Goal: Task Accomplishment & Management: Complete application form

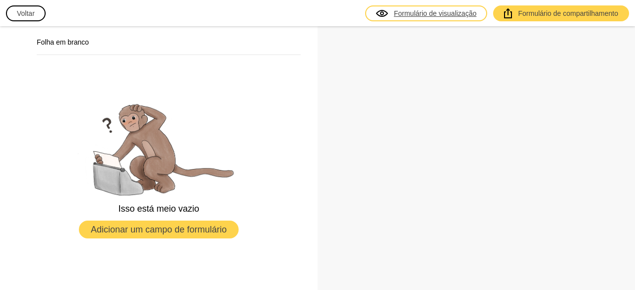
click at [434, 15] on font "Formulário de visualização" at bounding box center [435, 13] width 83 height 8
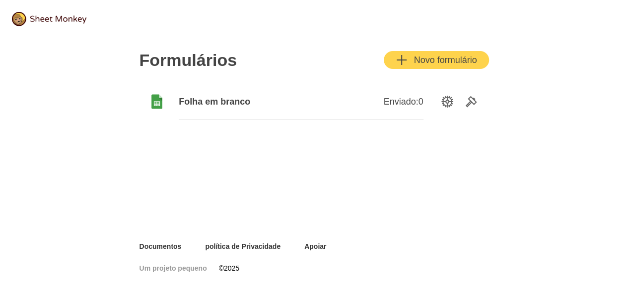
click at [220, 107] on font "Folha em branco" at bounding box center [214, 102] width 71 height 10
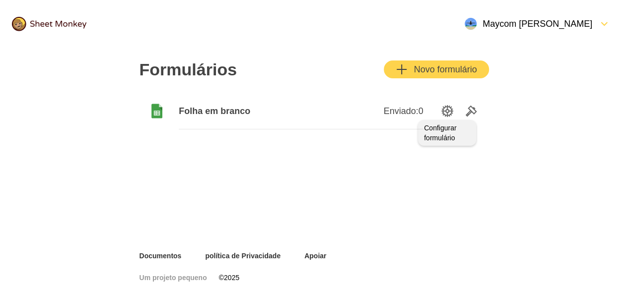
click at [447, 116] on icon "Opções de configuração" at bounding box center [447, 111] width 12 height 12
click at [416, 68] on font "Novo formulário" at bounding box center [444, 70] width 63 height 10
click at [243, 116] on font "Folha em branco" at bounding box center [214, 111] width 71 height 10
click at [25, 29] on img at bounding box center [49, 24] width 74 height 14
click at [46, 25] on img at bounding box center [49, 24] width 74 height 14
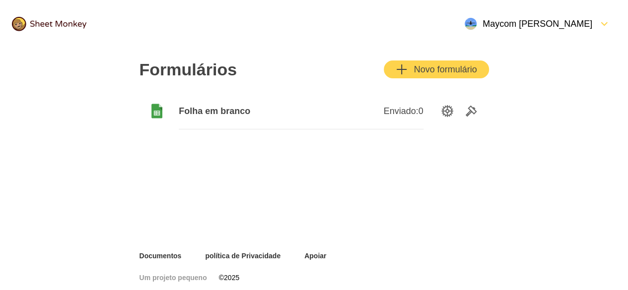
click at [593, 27] on div "Abrir Menu" at bounding box center [595, 24] width 6 height 12
click at [51, 28] on img at bounding box center [49, 24] width 74 height 14
click at [20, 25] on img at bounding box center [49, 24] width 74 height 14
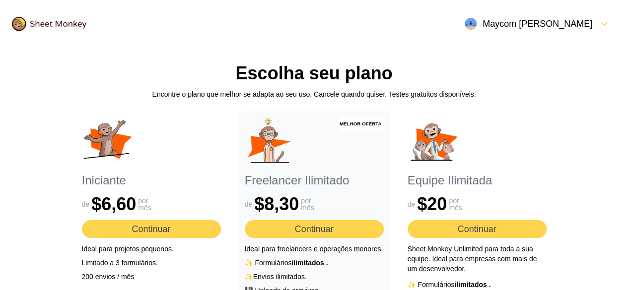
click at [580, 26] on font "Maycom [PERSON_NAME]" at bounding box center [537, 24] width 110 height 10
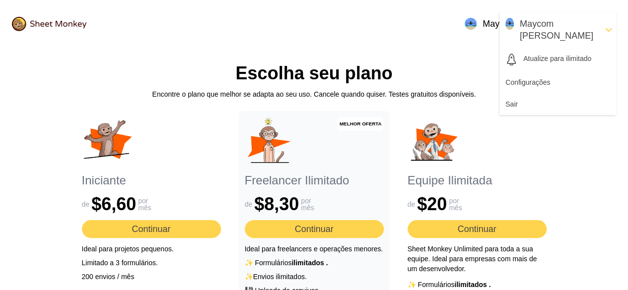
click at [429, 28] on header "Maycom [PERSON_NAME]" at bounding box center [314, 24] width 628 height 48
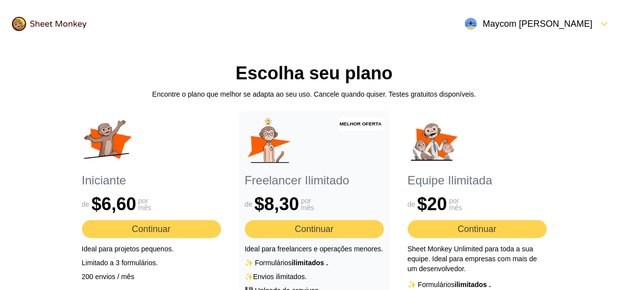
click at [50, 26] on img at bounding box center [49, 24] width 74 height 14
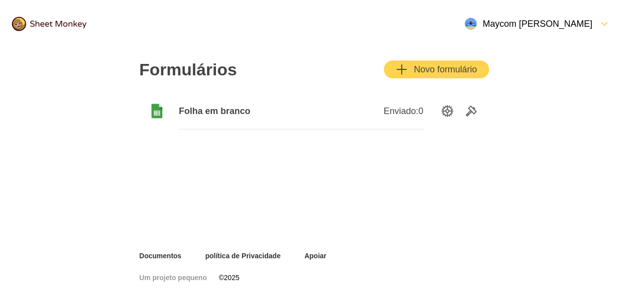
click at [436, 72] on font "Novo formulário" at bounding box center [444, 70] width 63 height 10
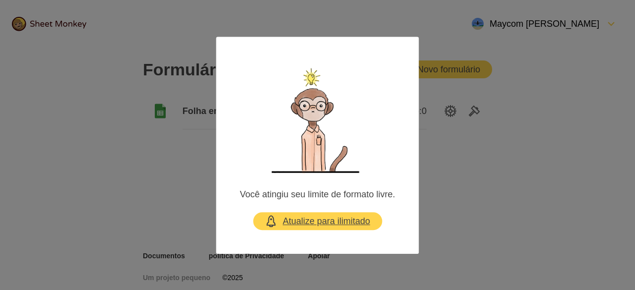
click at [350, 220] on font "Atualize para ilimitado" at bounding box center [326, 221] width 87 height 10
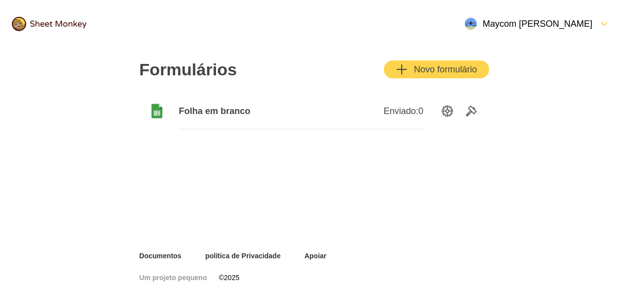
click at [396, 110] on font "Enviado:" at bounding box center [400, 111] width 35 height 10
click at [247, 112] on font "Folha em branco" at bounding box center [214, 111] width 71 height 10
